Goal: Complete application form

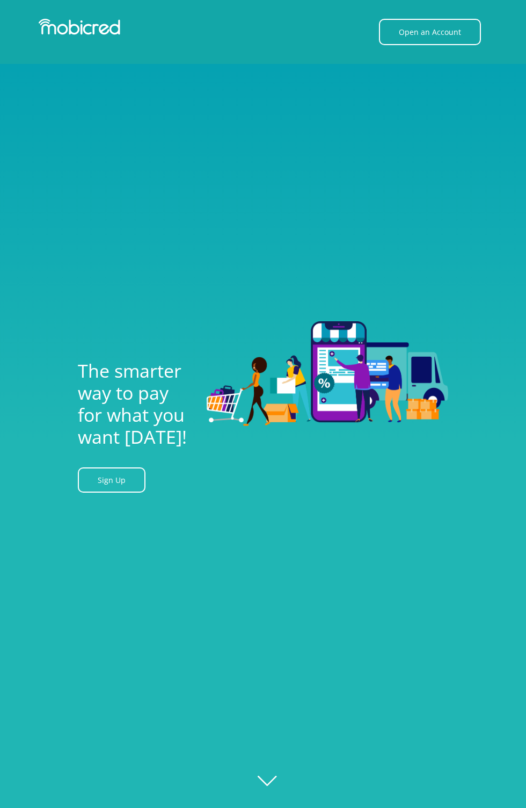
scroll to position [1513, 0]
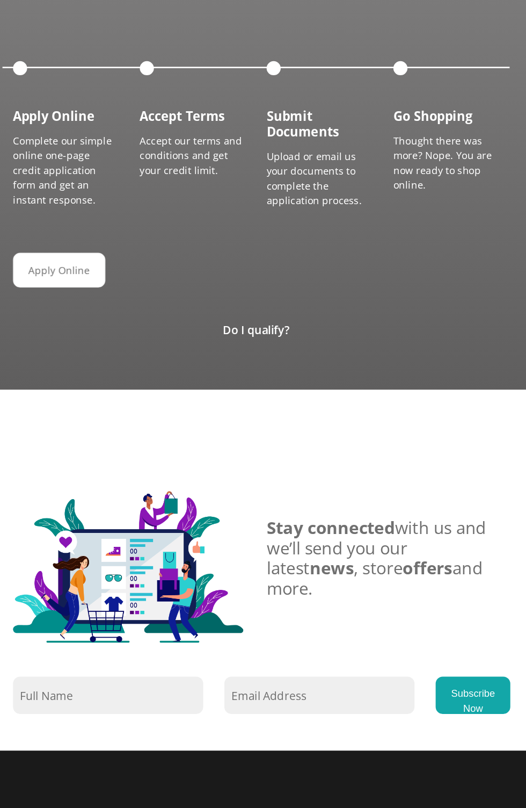
click at [223, 259] on p "Accept our terms and conditions and get your credit limit." at bounding box center [215, 248] width 81 height 34
click at [308, 268] on p "Upload or email us your documents to complete the application process." at bounding box center [311, 265] width 81 height 45
click at [412, 273] on p "Thought there was more? Nope. You are now ready to shop online." at bounding box center [408, 253] width 81 height 45
click at [132, 340] on link "Apply Online" at bounding box center [117, 335] width 70 height 26
click at [283, 384] on link "Do I qualify?" at bounding box center [263, 381] width 51 height 12
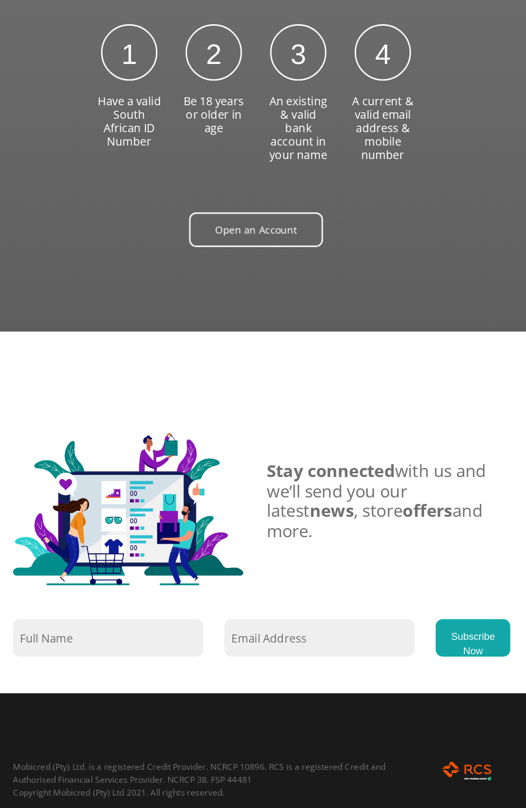
scroll to position [1622, 0]
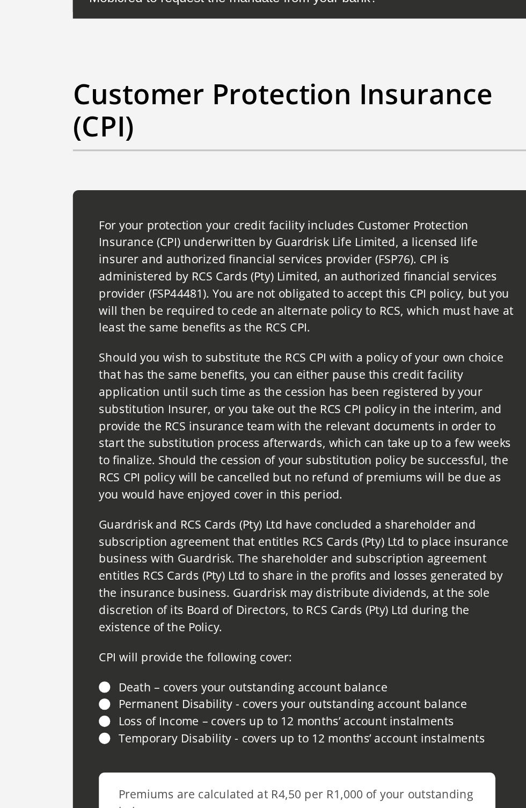
scroll to position [2799, 0]
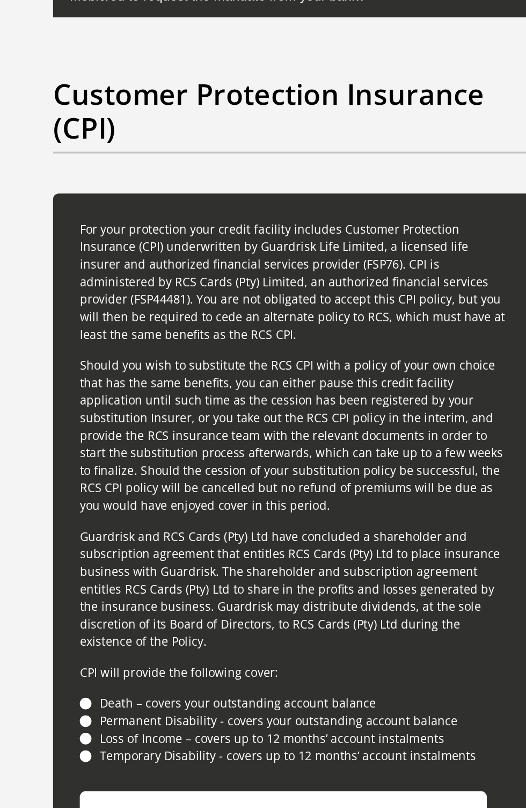
click at [162, 720] on link "HERE" at bounding box center [164, 725] width 19 height 10
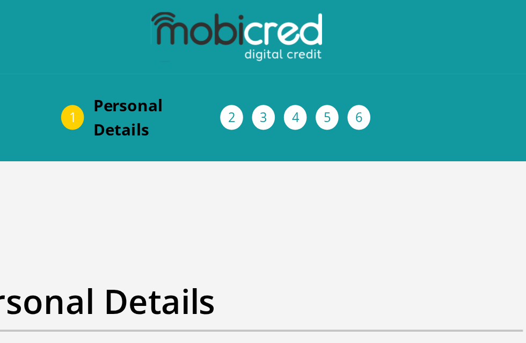
click at [205, 56] on span "Personal Details" at bounding box center [220, 64] width 69 height 26
click at [259, 54] on link "Personal Details" at bounding box center [220, 63] width 86 height 34
